Goal: Register for event/course

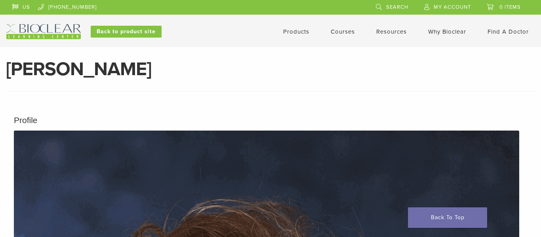
click at [52, 35] on img at bounding box center [43, 31] width 74 height 15
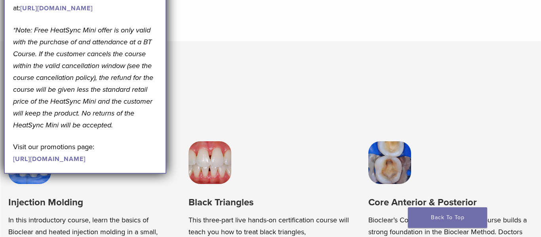
scroll to position [398, 0]
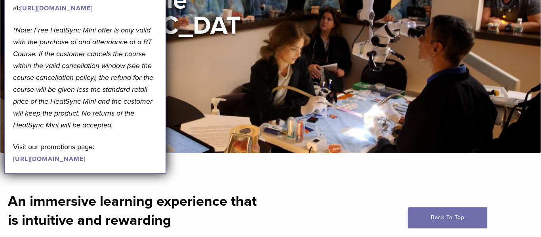
scroll to position [0, 0]
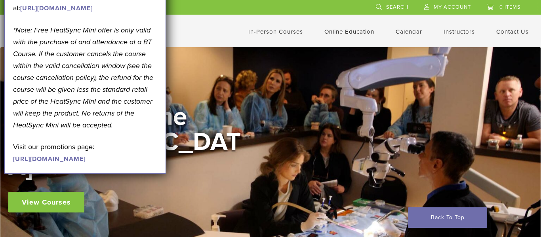
click at [284, 28] on link "In-Person Courses" at bounding box center [275, 31] width 55 height 7
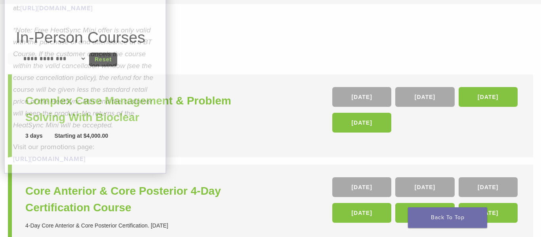
scroll to position [50, 0]
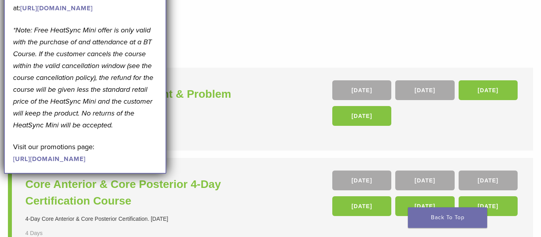
click at [231, 68] on li "Complex Case Management & Problem Solving With Bioclear 3 days Starting at $4,0…" at bounding box center [270, 109] width 525 height 83
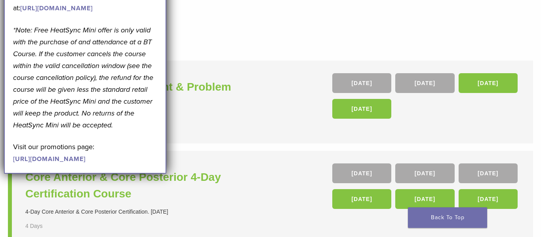
scroll to position [0, 0]
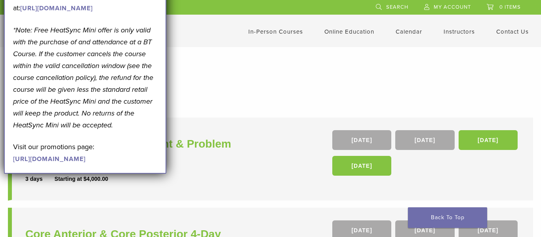
click at [67, 163] on link "[URL][DOMAIN_NAME]" at bounding box center [49, 159] width 72 height 8
click at [58, 130] on em "*Note: Free HeatSync Mini offer is only valid with the purchase of and attendan…" at bounding box center [83, 78] width 140 height 104
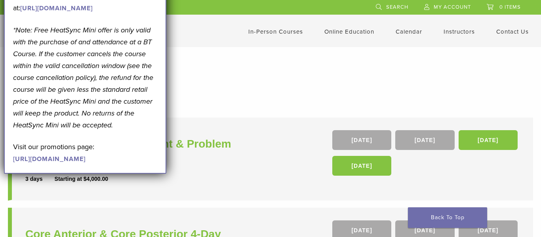
click at [58, 130] on em "*Note: Free HeatSync Mini offer is only valid with the purchase of and attendan…" at bounding box center [83, 78] width 140 height 104
click at [179, 121] on li "Complex Case Management & Problem Solving With Bioclear 3 days Starting at $4,0…" at bounding box center [270, 159] width 525 height 83
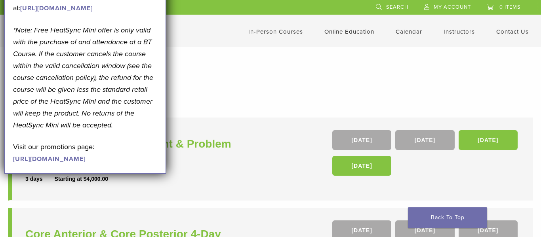
click at [271, 29] on link "In-Person Courses" at bounding box center [275, 31] width 55 height 7
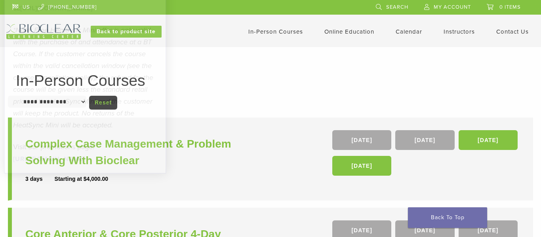
click at [109, 103] on em "*Note: Free HeatSync Mini offer is only valid with the purchase of and attendan…" at bounding box center [83, 78] width 140 height 104
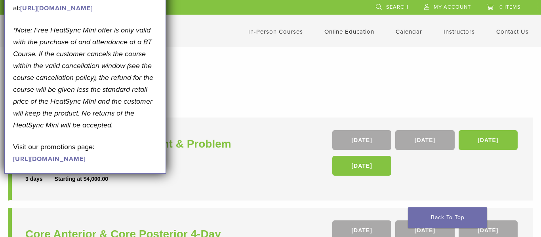
click at [109, 103] on em "*Note: Free HeatSync Mini offer is only valid with the purchase of and attendan…" at bounding box center [83, 78] width 140 height 104
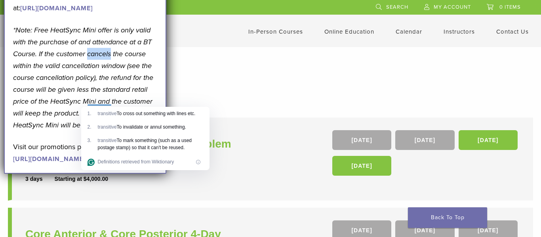
click at [108, 67] on div "September Promotion! Valid [DATE]–[DATE]. Get A Free* HeatSync Mini when you re…" at bounding box center [85, 55] width 144 height 220
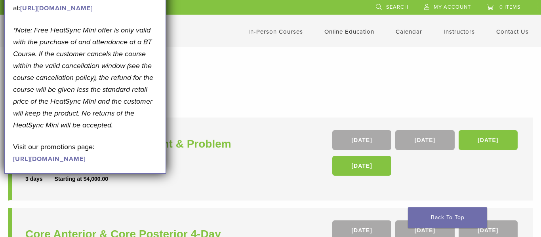
click at [407, 36] on div "In-Person Courses Online Education Interactive Self Guided Calendar Instructors…" at bounding box center [348, 31] width 385 height 15
click at [411, 33] on link "Calendar" at bounding box center [409, 31] width 27 height 7
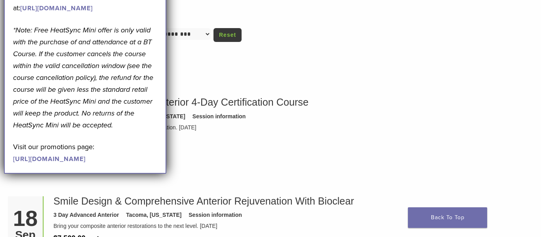
scroll to position [68, 0]
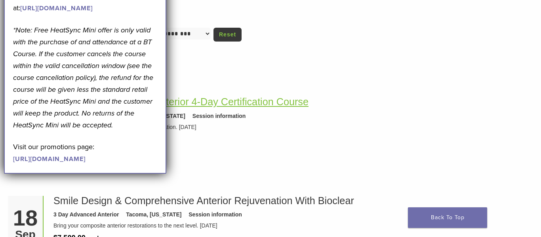
click at [233, 99] on link "Core Anterior & Core Posterior 4-Day Certification Course" at bounding box center [180, 101] width 255 height 11
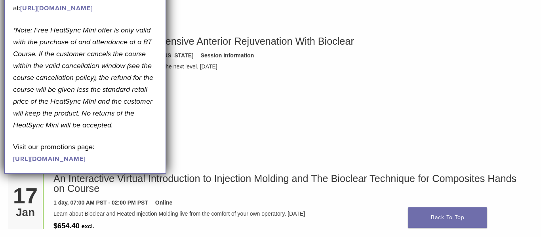
scroll to position [1291, 0]
